Goal: Task Accomplishment & Management: Manage account settings

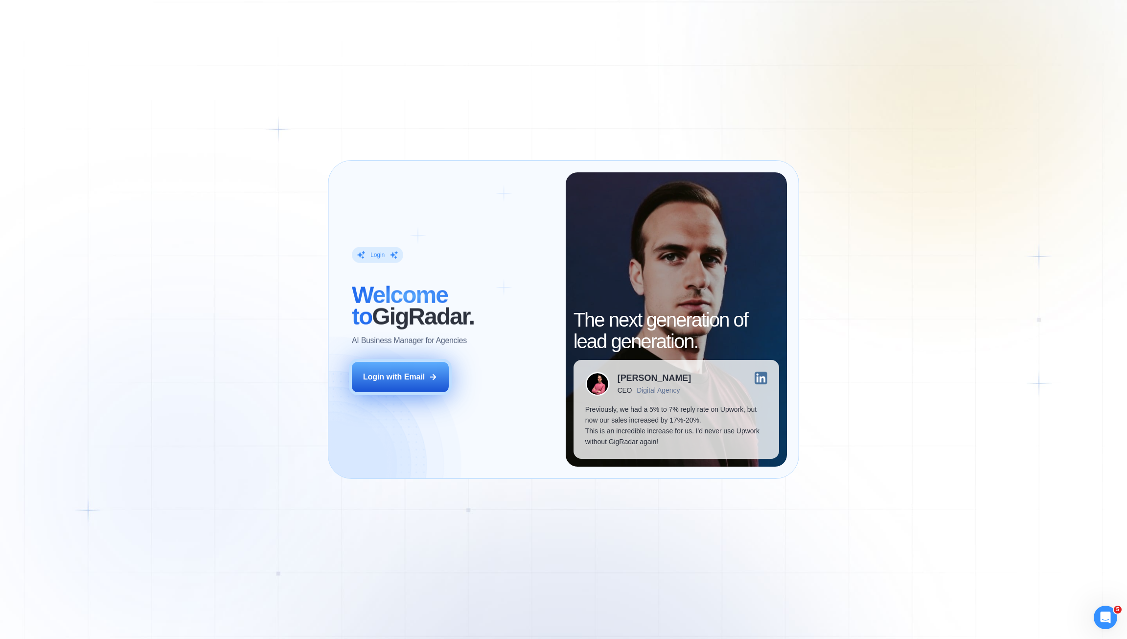
click at [414, 376] on div "Login with Email" at bounding box center [394, 376] width 62 height 11
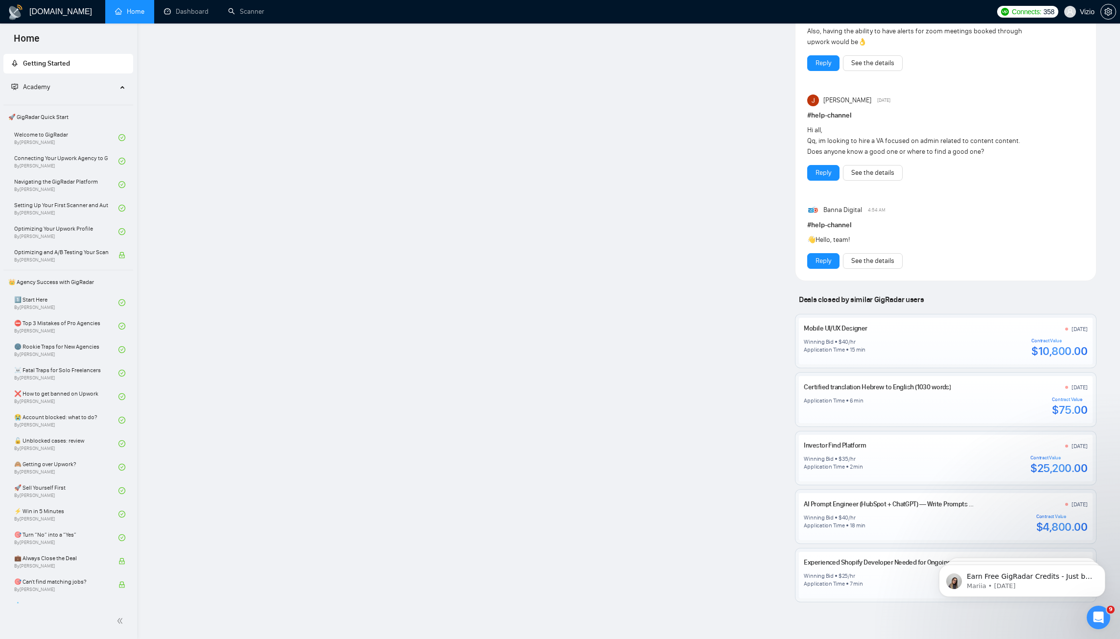
scroll to position [708, 0]
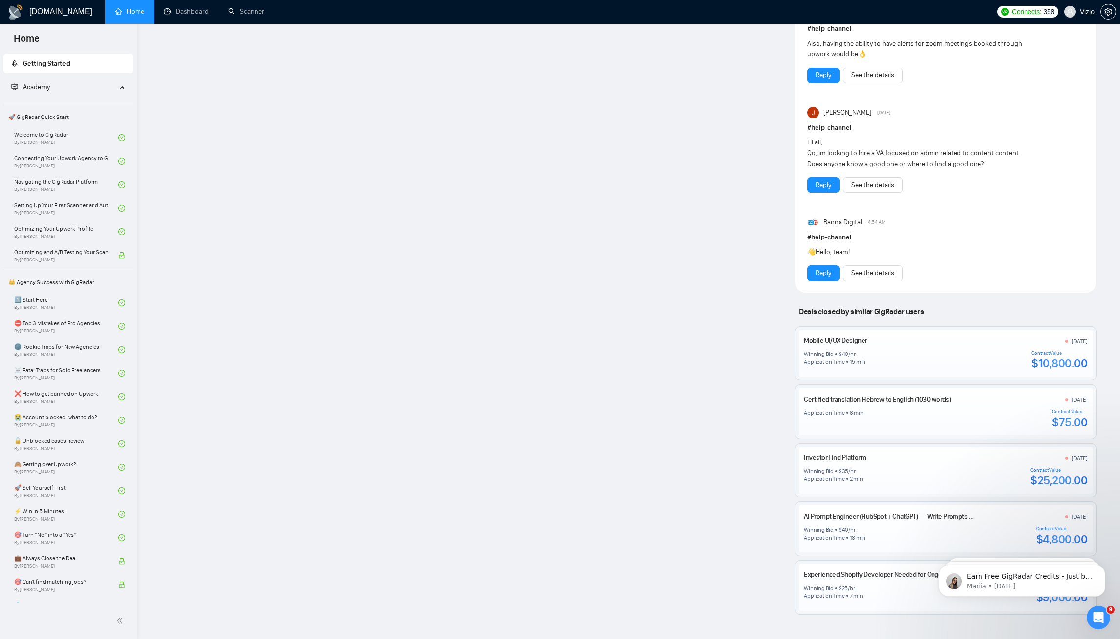
click at [944, 336] on div "Mobile UI/UX Designer 6 days ago" at bounding box center [944, 341] width 283 height 10
click at [208, 16] on link "Dashboard" at bounding box center [186, 11] width 45 height 8
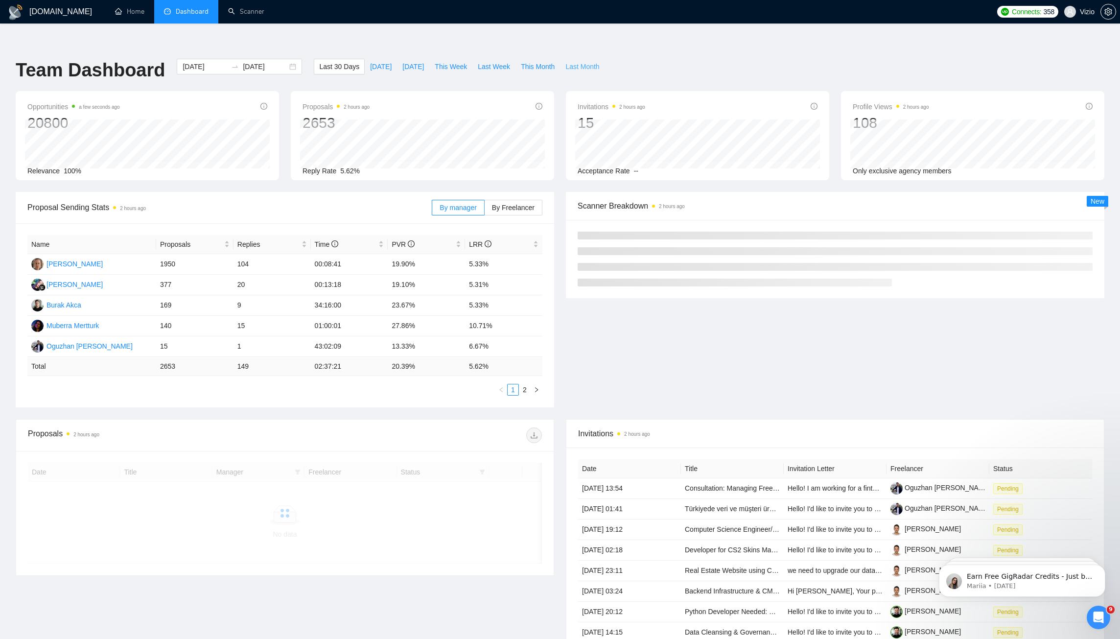
click at [588, 61] on span "Last Month" at bounding box center [582, 66] width 34 height 11
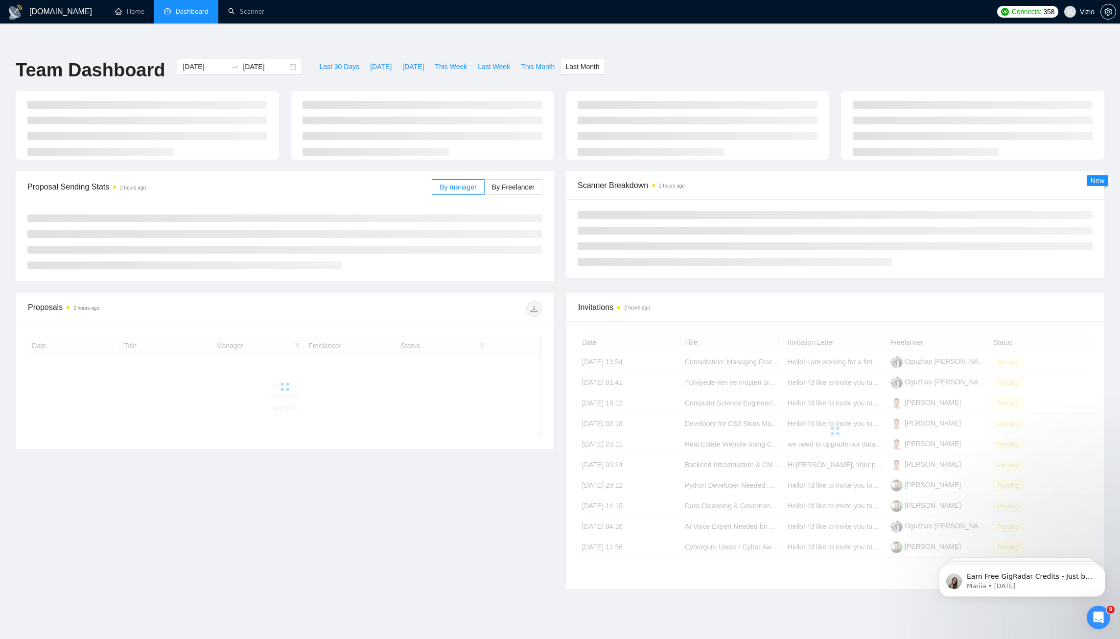
type input "2025-08-01"
type input "2025-08-31"
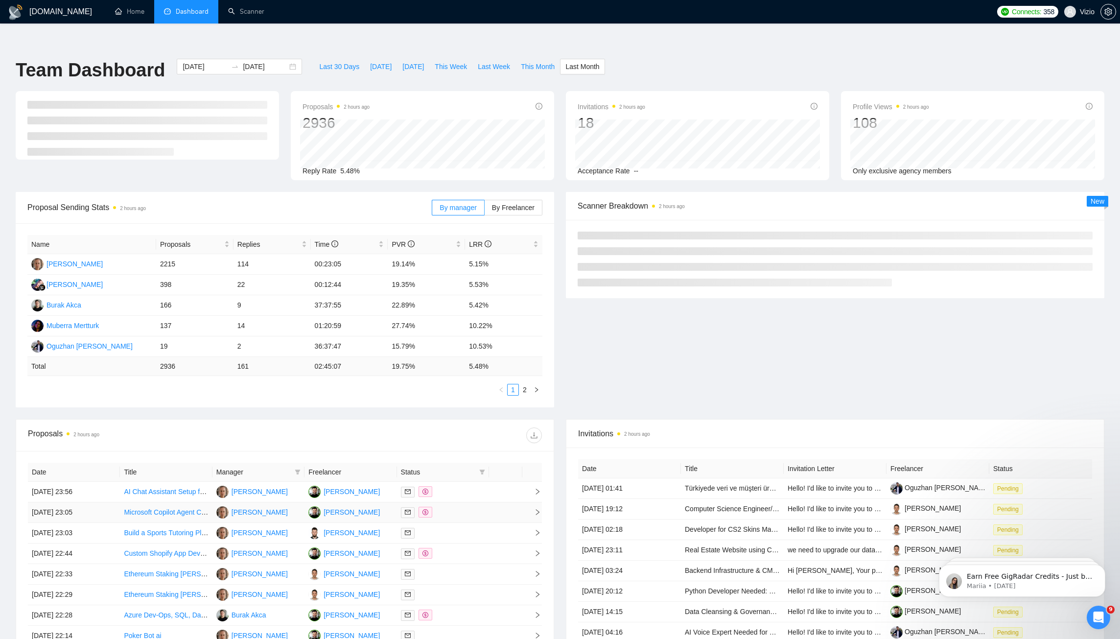
scroll to position [147, 0]
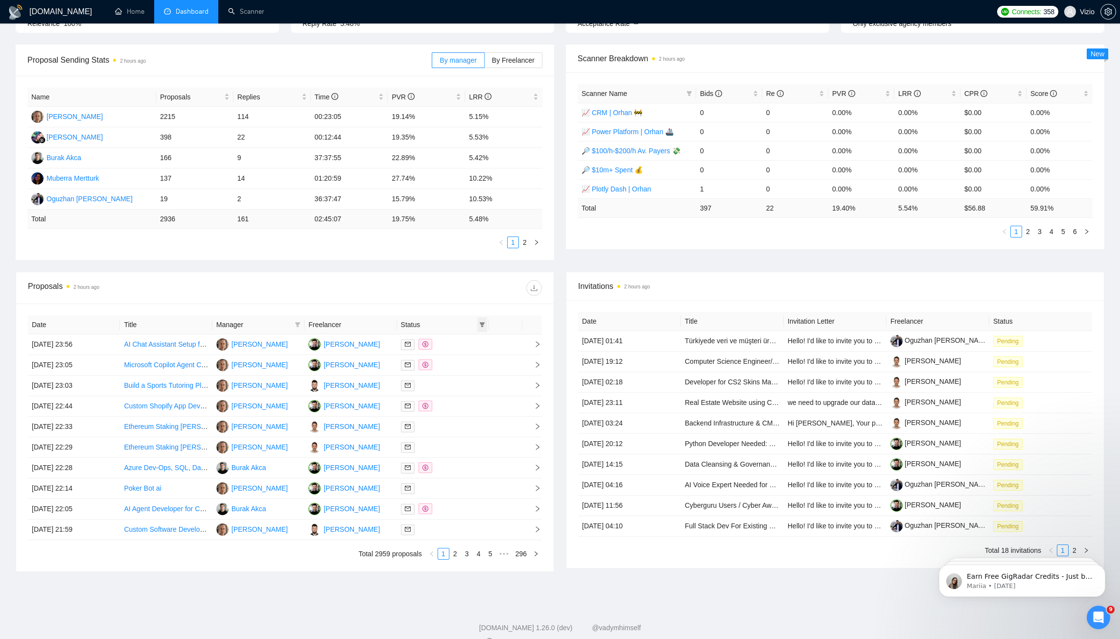
click at [482, 317] on span at bounding box center [482, 324] width 10 height 15
click at [438, 321] on input "checkbox" at bounding box center [438, 324] width 8 height 8
checkbox input "true"
click at [476, 358] on span "OK" at bounding box center [474, 359] width 10 height 11
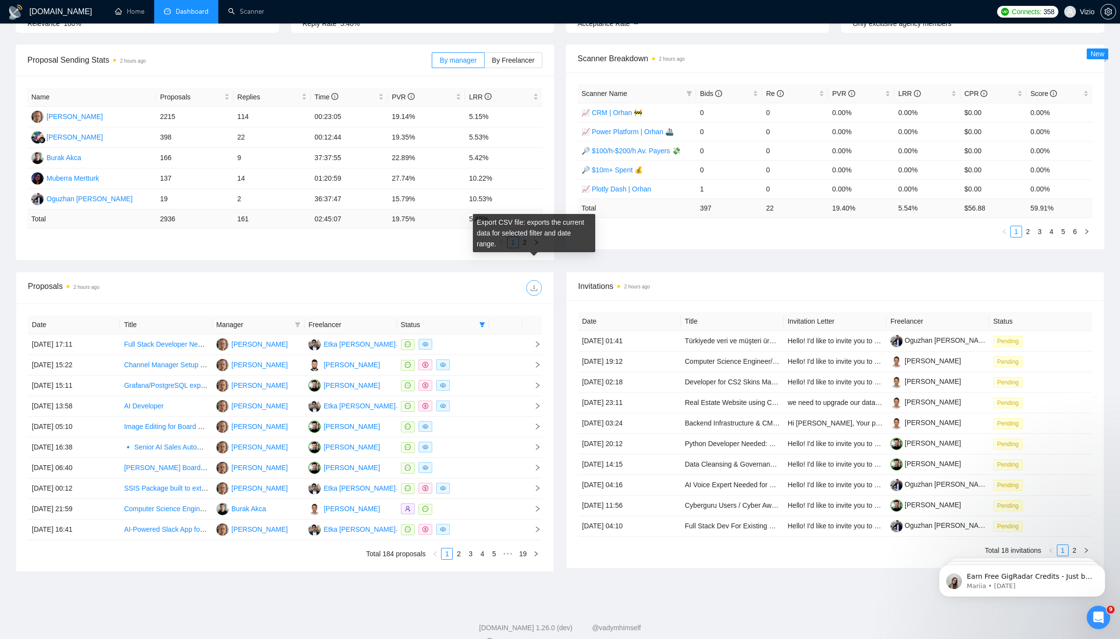
click at [533, 284] on icon "download" at bounding box center [534, 288] width 8 height 8
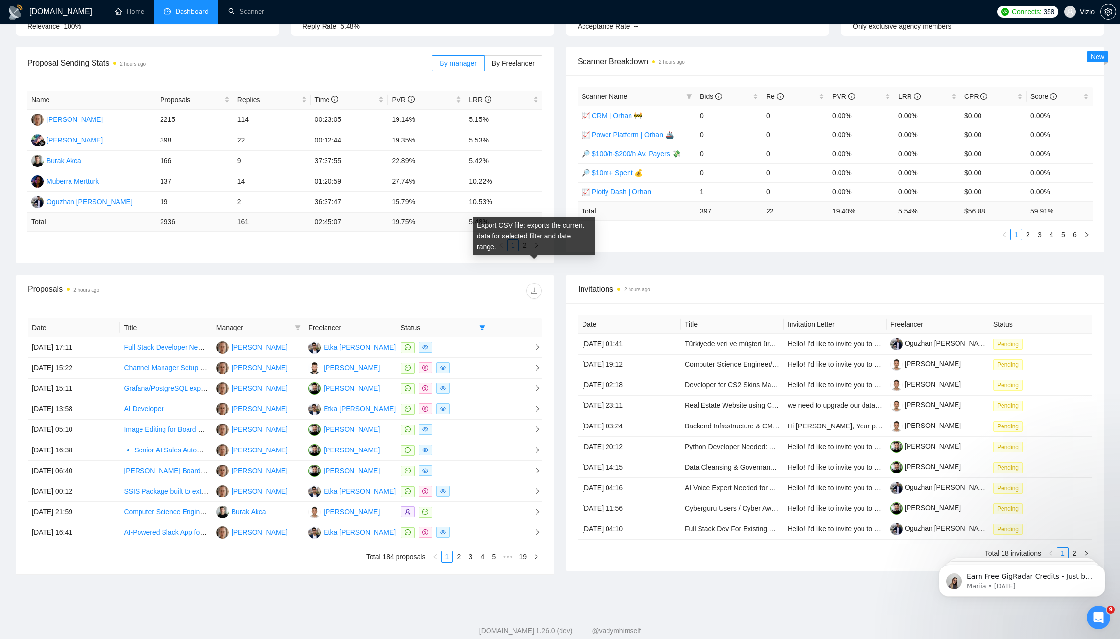
scroll to position [147, 0]
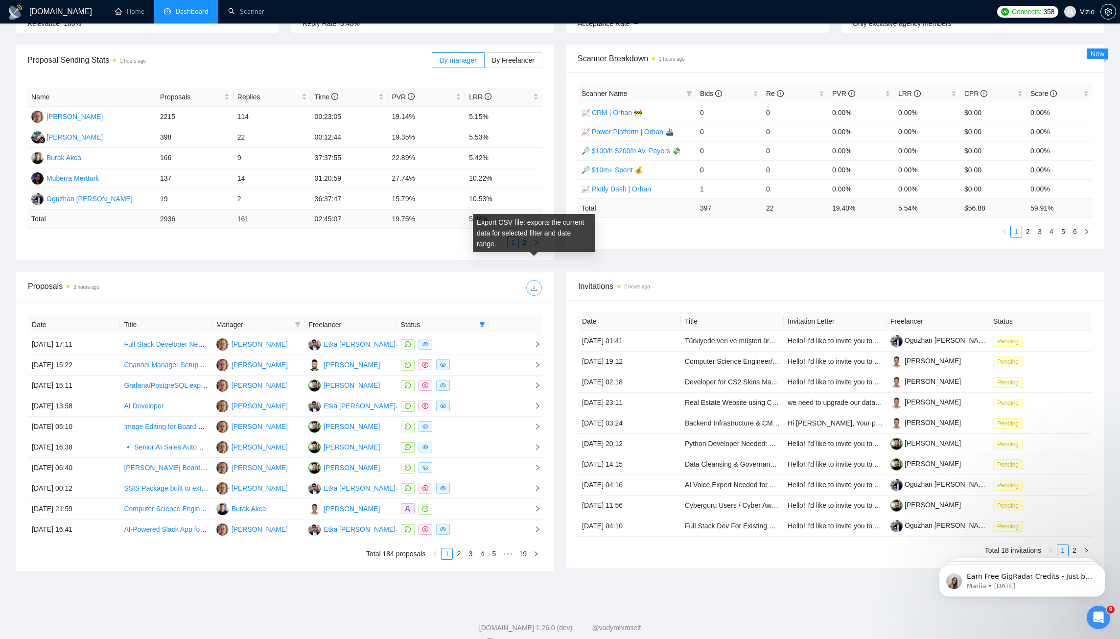
click at [532, 284] on icon "download" at bounding box center [534, 288] width 8 height 8
